Goal: Task Accomplishment & Management: Manage account settings

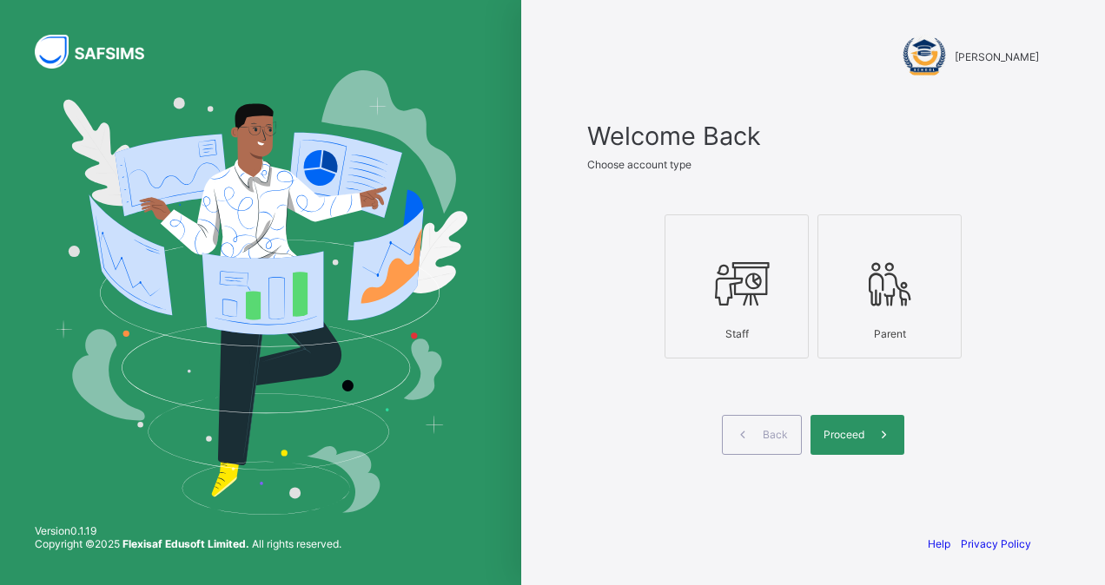
click at [756, 301] on icon at bounding box center [736, 284] width 61 height 52
click at [841, 424] on div "Proceed" at bounding box center [857, 435] width 94 height 40
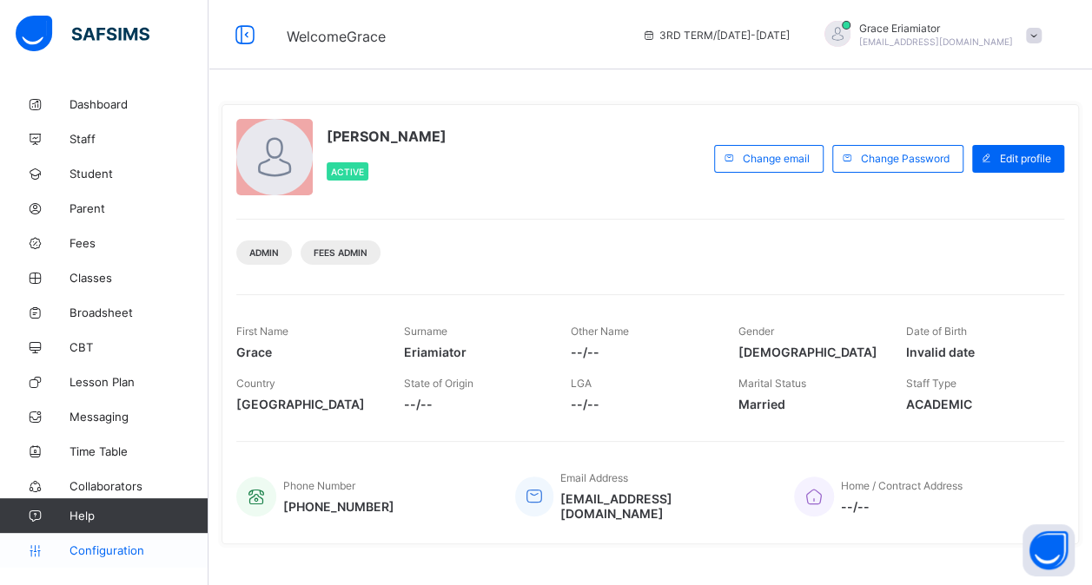
click at [99, 551] on span "Configuration" at bounding box center [138, 551] width 138 height 14
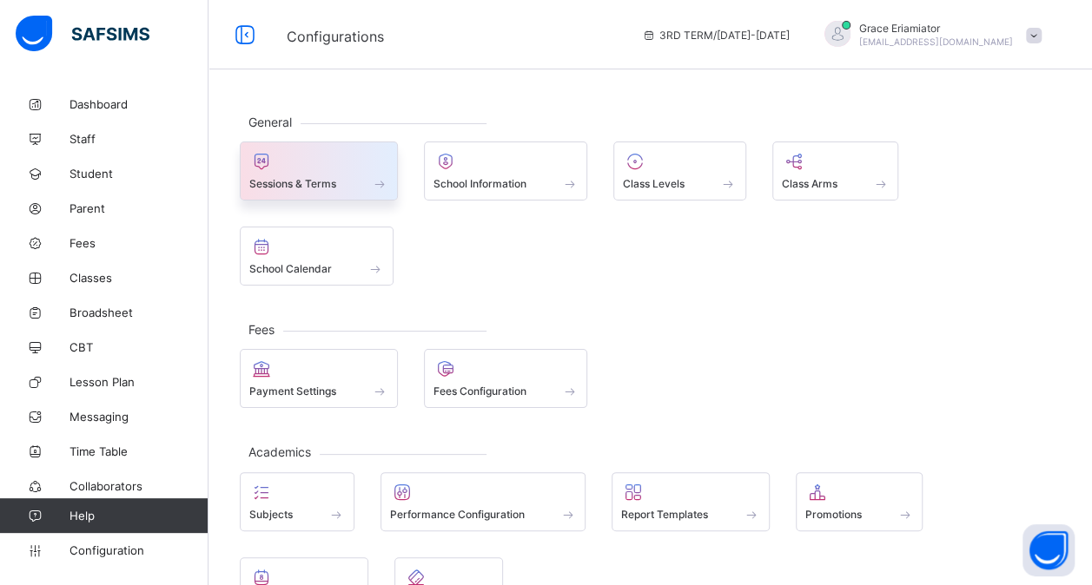
click at [364, 182] on div "Sessions & Terms" at bounding box center [318, 183] width 139 height 15
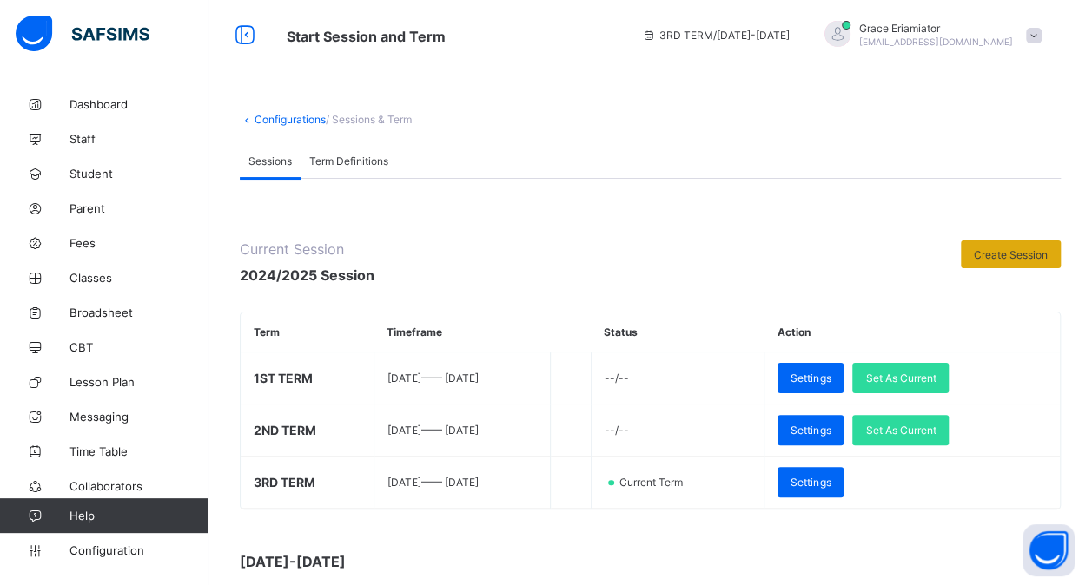
click at [1003, 261] on div "Create Session" at bounding box center [1011, 255] width 100 height 28
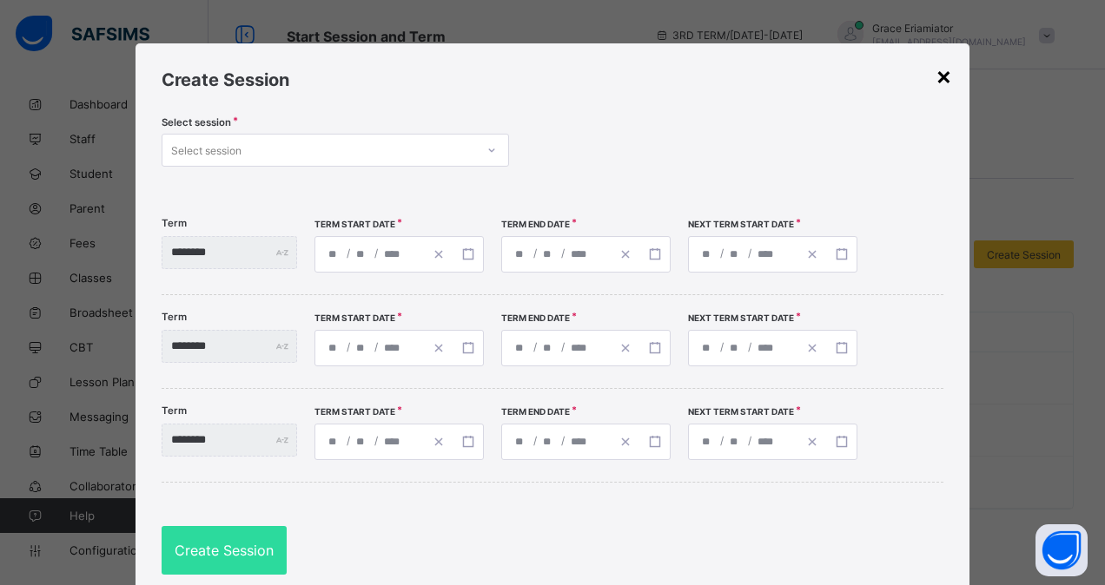
click at [937, 83] on div "×" at bounding box center [944, 76] width 17 height 30
